Goal: Participate in discussion: Engage in conversation with other users on a specific topic

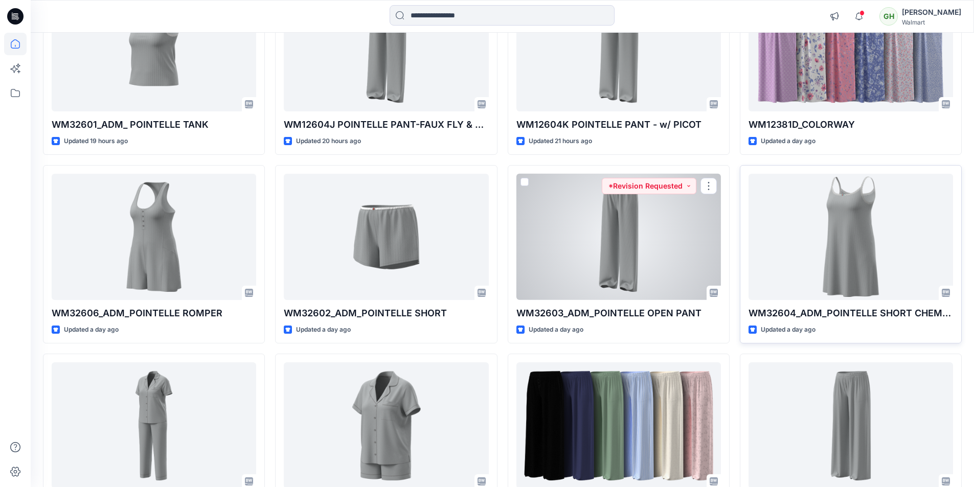
scroll to position [563, 0]
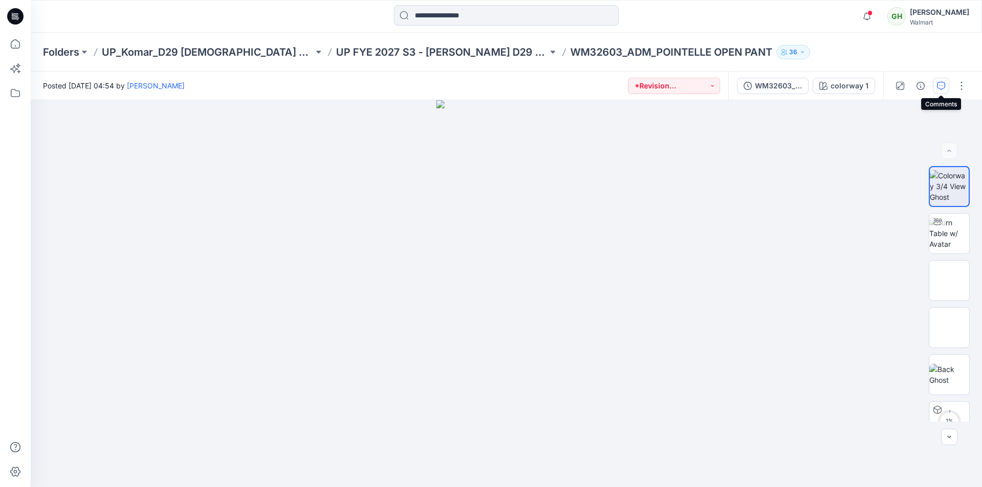
click at [939, 88] on icon "button" at bounding box center [941, 86] width 8 height 8
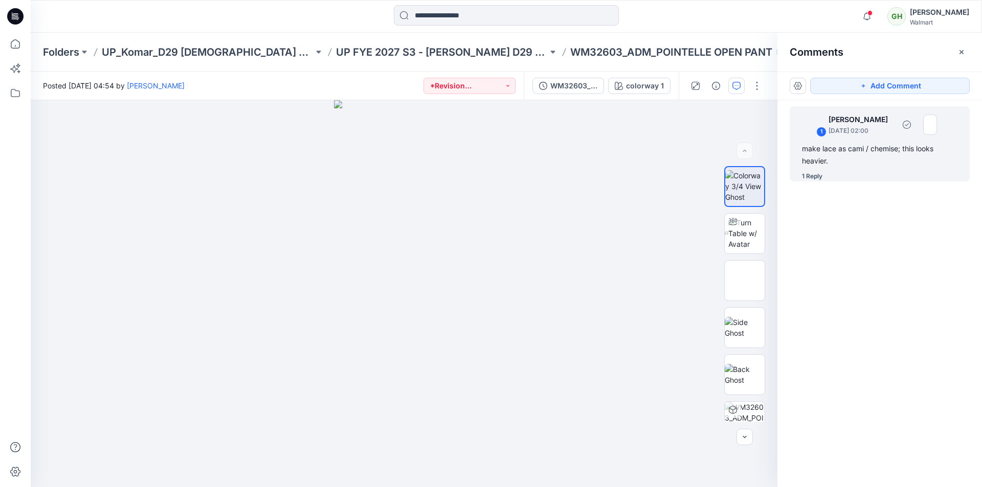
click at [844, 155] on div "make lace as cami / chemise; this looks heavier." at bounding box center [879, 155] width 155 height 25
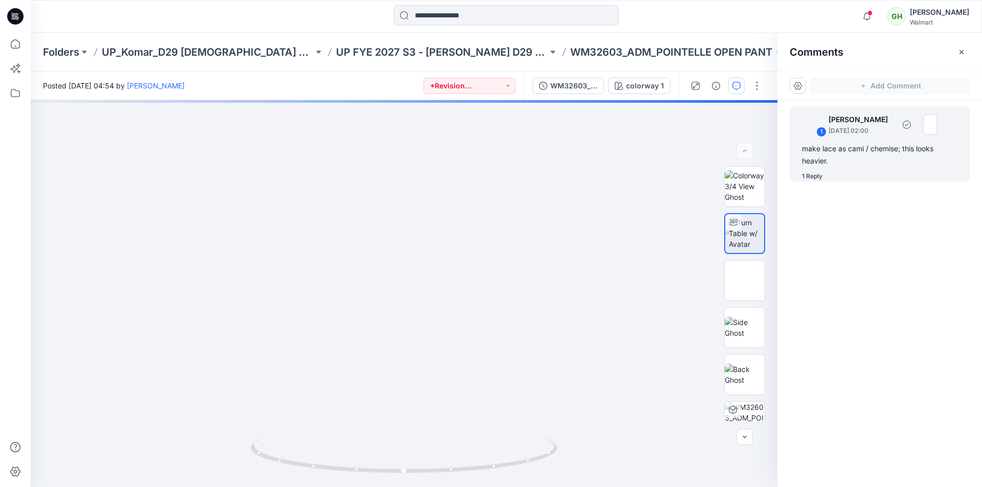
click at [816, 179] on div "1 Reply" at bounding box center [812, 176] width 20 height 10
